Goal: Task Accomplishment & Management: Manage account settings

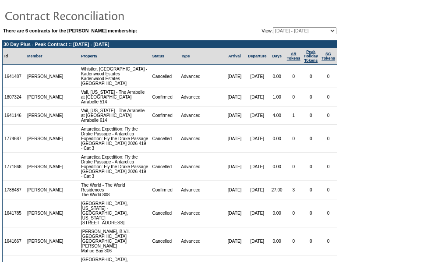
scroll to position [235, 0]
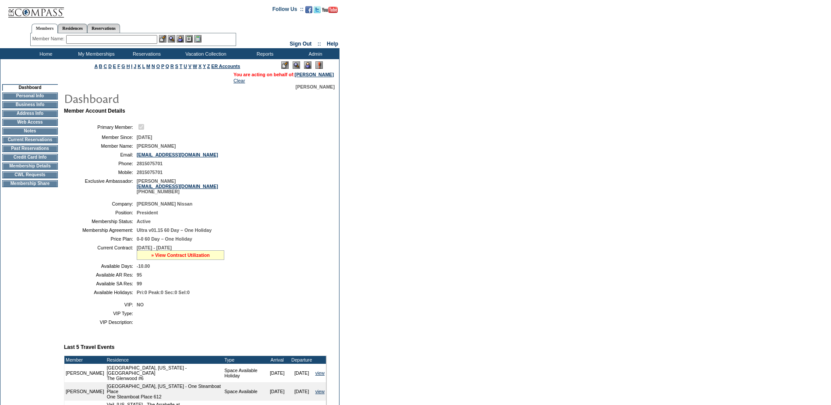
click at [196, 257] on link "» View Contract Utilization" at bounding box center [180, 254] width 59 height 5
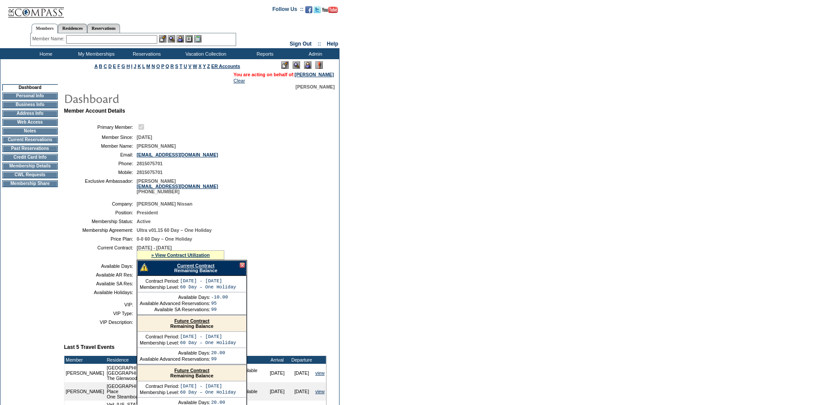
click at [27, 169] on td "Membership Details" at bounding box center [30, 165] width 56 height 7
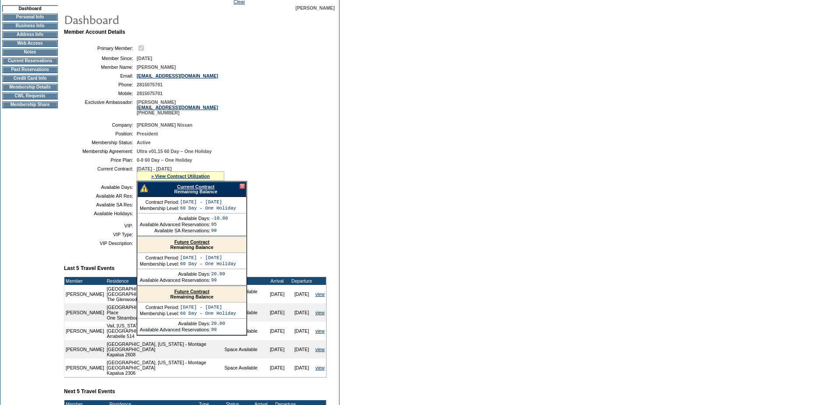
scroll to position [175, 0]
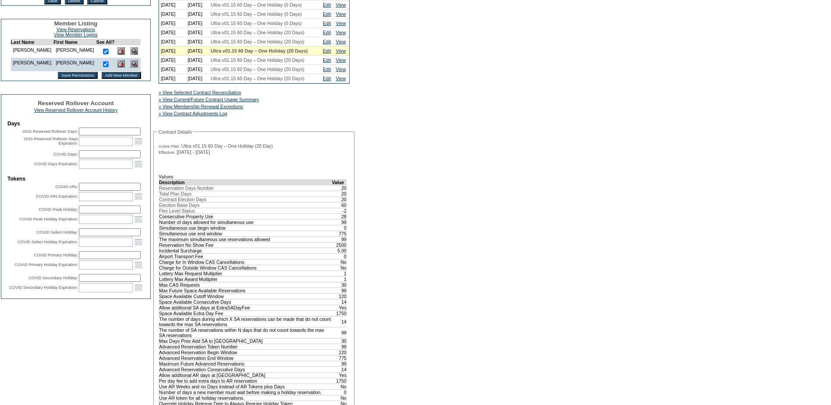
scroll to position [219, 0]
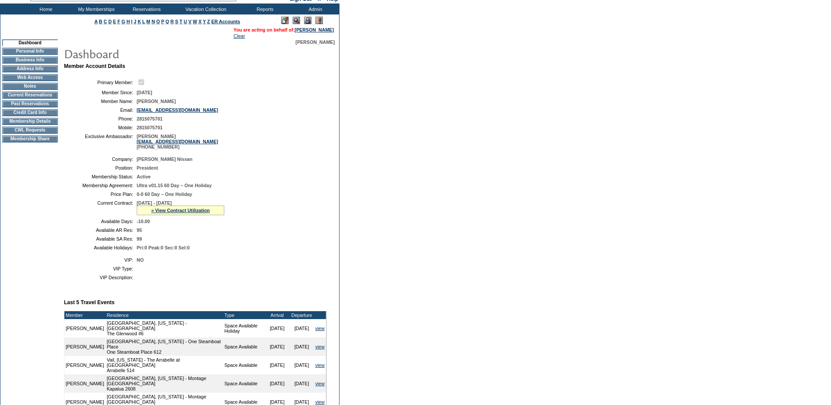
scroll to position [44, 0]
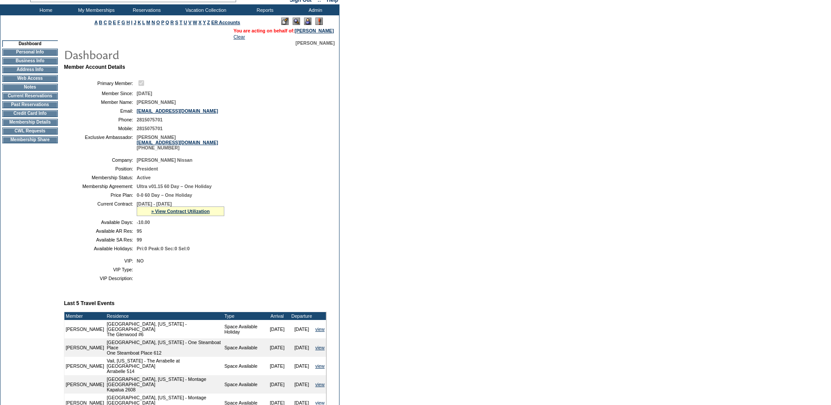
click at [206, 215] on div "» View Contract Utilization" at bounding box center [181, 211] width 88 height 10
click at [206, 214] on link "» View Contract Utilization" at bounding box center [180, 210] width 59 height 5
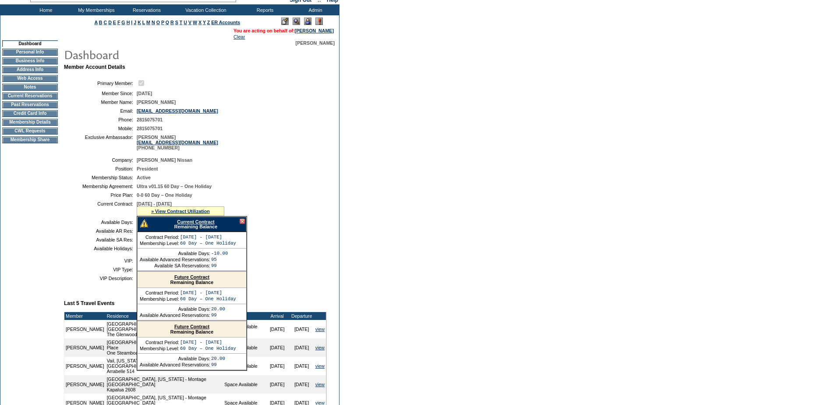
click at [207, 224] on link "Current Contract" at bounding box center [195, 221] width 37 height 5
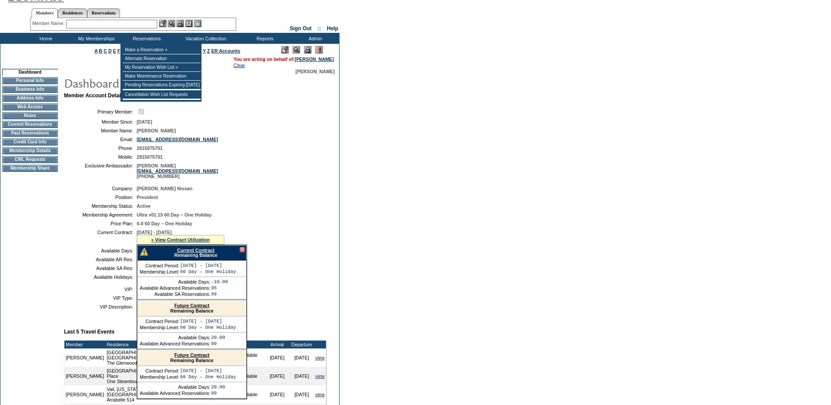
scroll to position [0, 0]
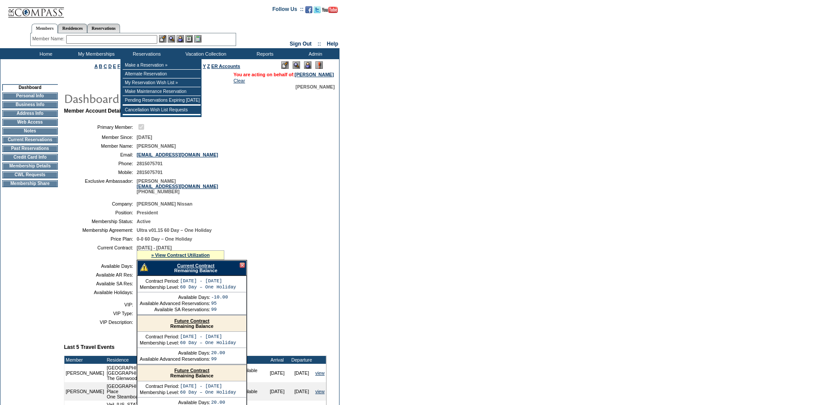
click at [131, 44] on div "Member Name: Destination or Residence: ReservationId:" at bounding box center [133, 39] width 206 height 13
drag, startPoint x: 133, startPoint y: 39, endPoint x: 141, endPoint y: 39, distance: 8.8
click at [133, 39] on input "text" at bounding box center [111, 39] width 91 height 9
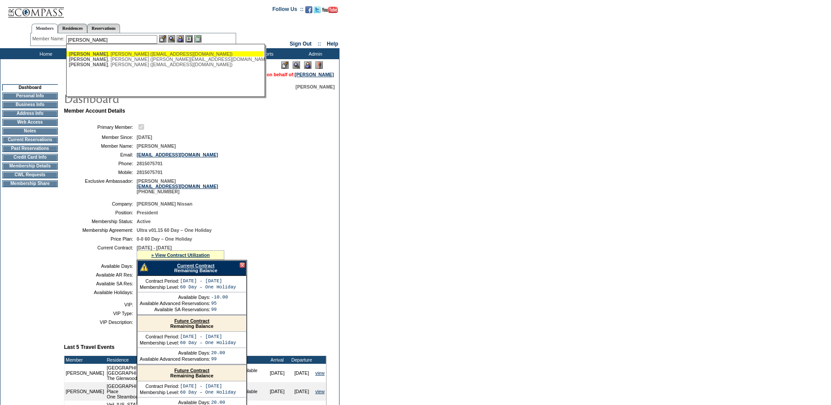
click at [115, 54] on div "Beyer , Amy (amycherise@me.com)" at bounding box center [165, 53] width 193 height 5
type input "Beyer, Amy (amycherise@me.com)"
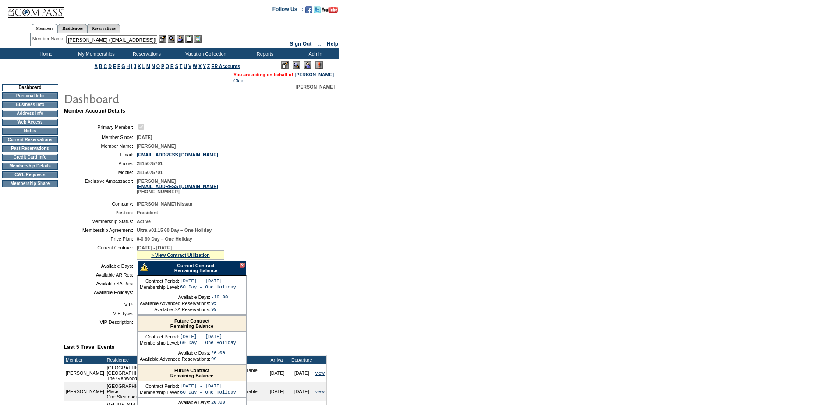
click at [183, 35] on img at bounding box center [179, 38] width 7 height 7
click at [170, 38] on img at bounding box center [171, 38] width 7 height 7
